Goal: Check status: Check status

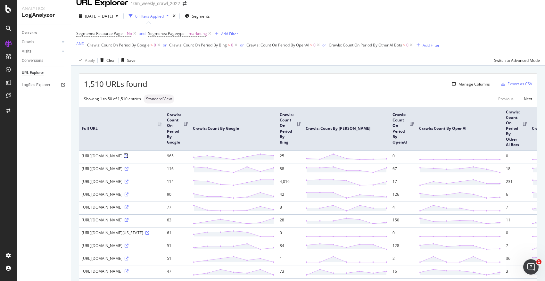
click at [125, 158] on icon at bounding box center [127, 156] width 4 height 4
click at [0, 0] on div "Analytics LogAnalyzer Overview Crawls Daily Distribution Segments Distribution …" at bounding box center [272, 140] width 545 height 281
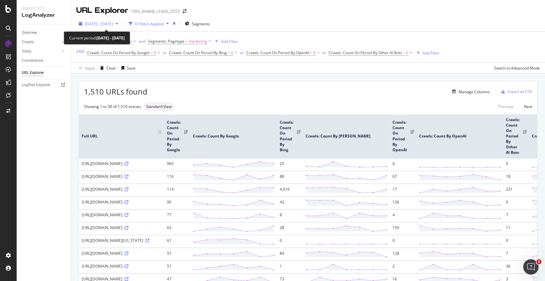
click at [113, 23] on span "[DATE] - [DATE]" at bounding box center [99, 23] width 28 height 5
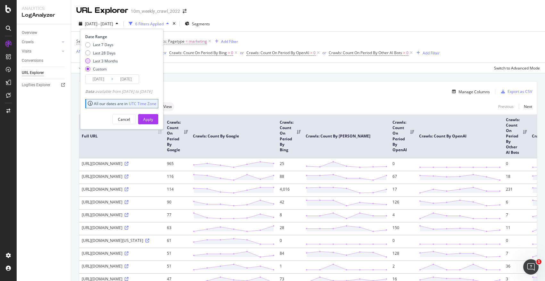
click at [107, 62] on div "Last 3 Months" at bounding box center [105, 60] width 25 height 5
type input "[DATE]"
click at [153, 117] on div "Apply" at bounding box center [148, 119] width 10 height 5
